Goal: Task Accomplishment & Management: Use online tool/utility

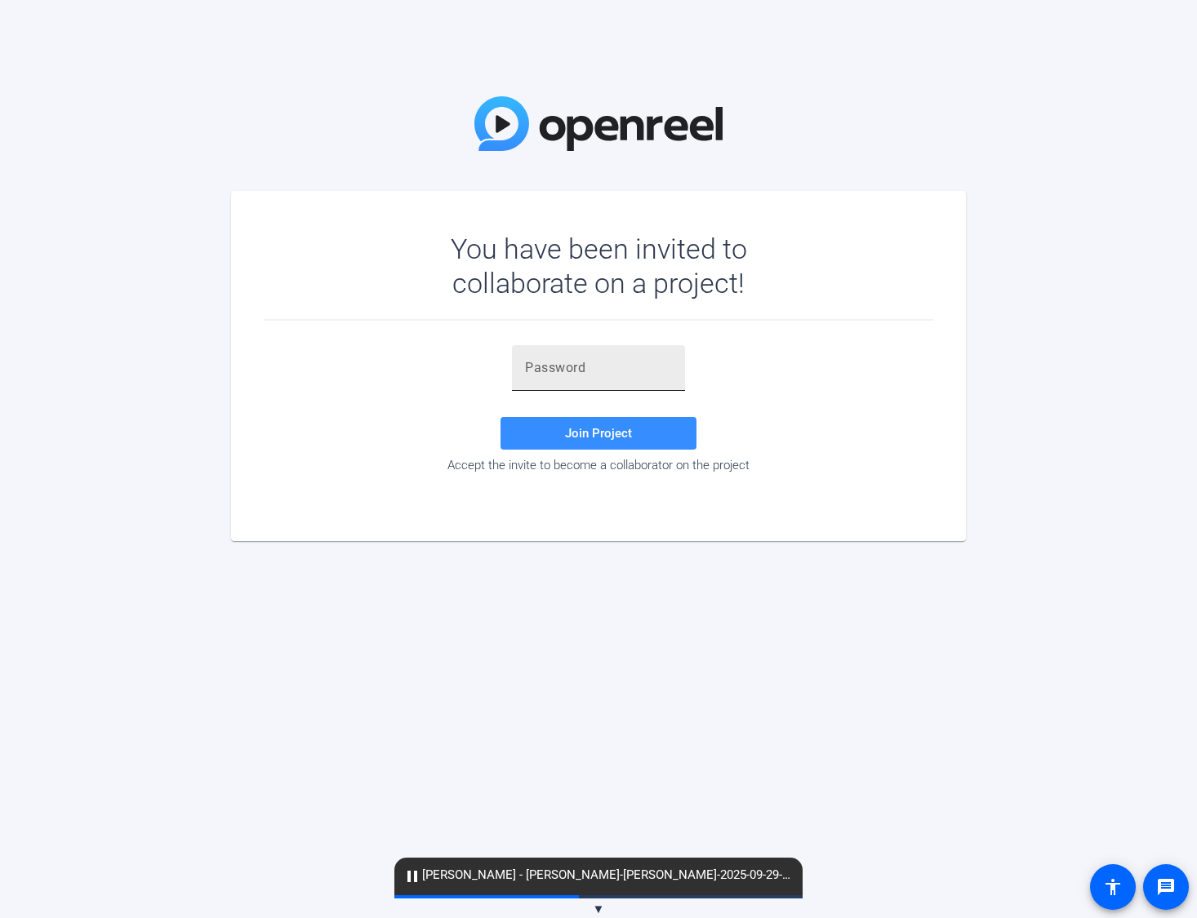
click at [598, 371] on input "text" at bounding box center [598, 368] width 147 height 20
paste input "0Ev-j$"
type input "0Ev-j$"
click at [566, 416] on span at bounding box center [598, 433] width 196 height 39
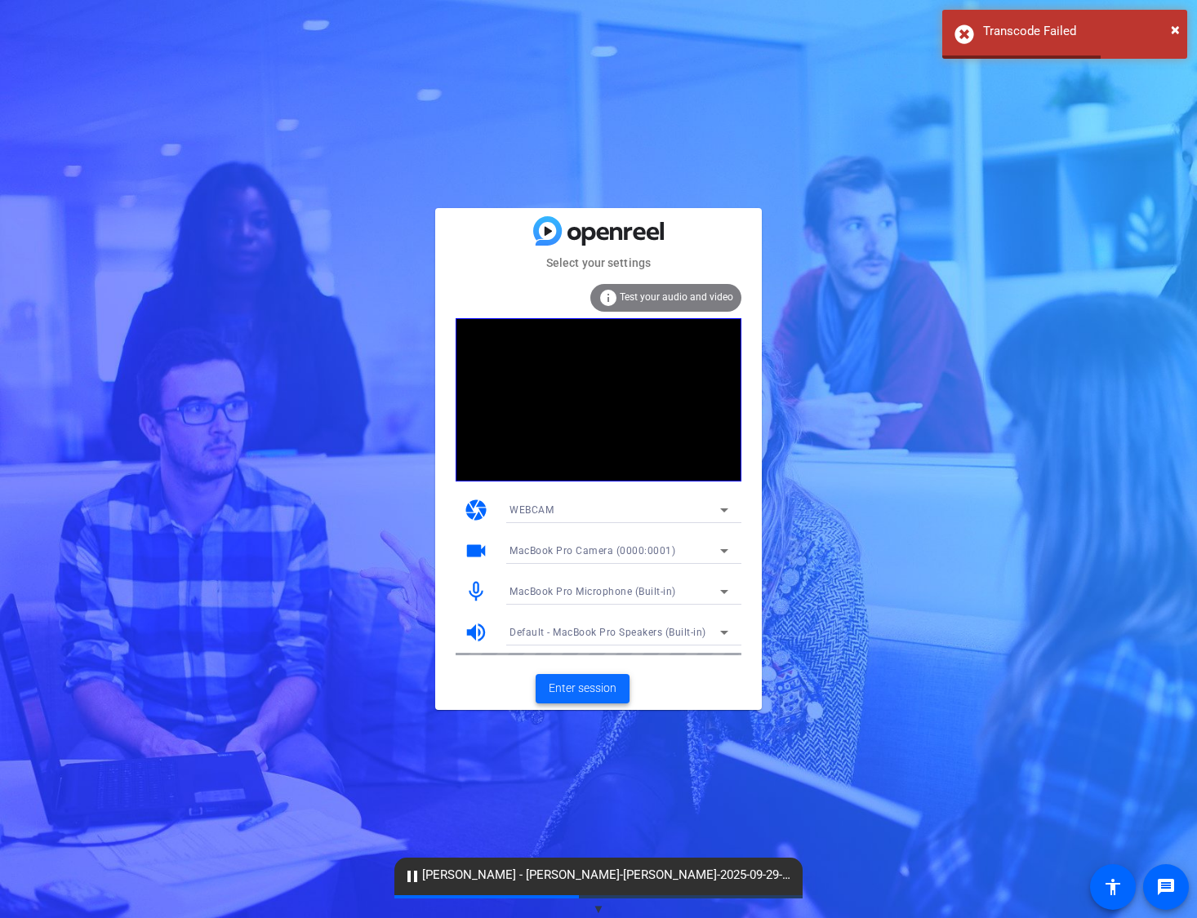
click at [593, 682] on span "Enter session" at bounding box center [583, 688] width 68 height 17
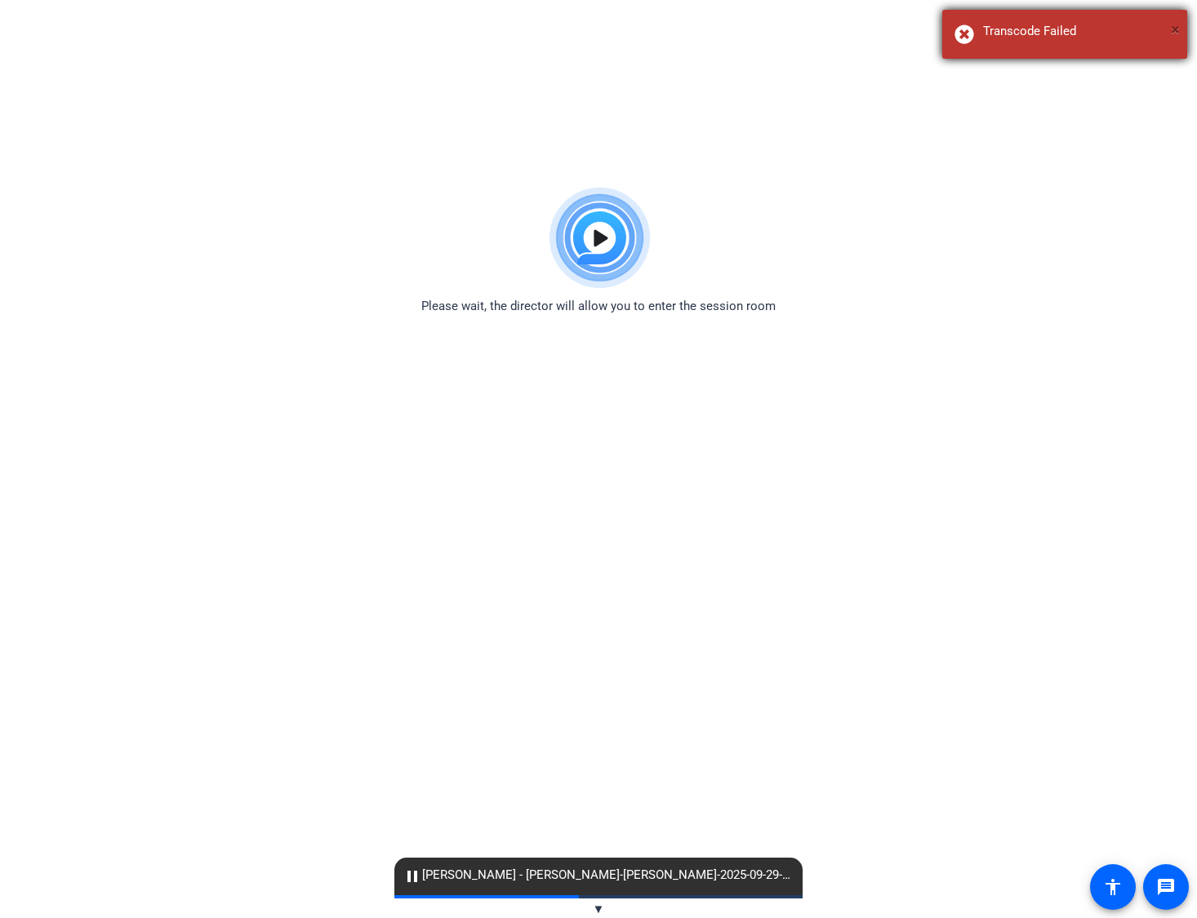
click at [1174, 28] on span "×" at bounding box center [1174, 30] width 9 height 20
